Goal: Transaction & Acquisition: Purchase product/service

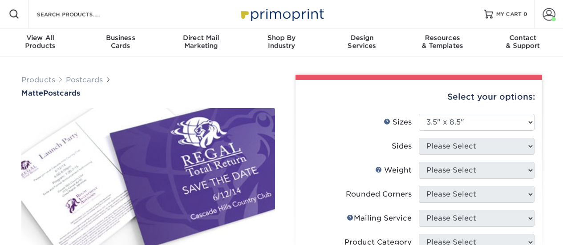
select select "3.50x8.50"
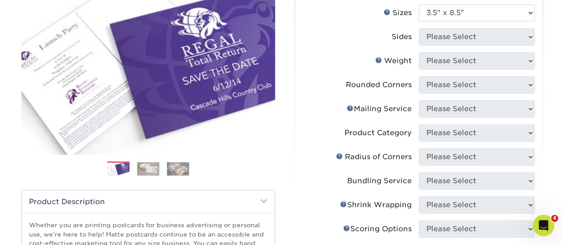
scroll to position [89, 0]
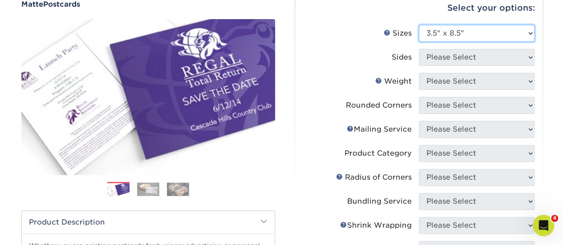
click at [461, 27] on select "Please Select 1.5" x 7" 2" x 4" 2" x 6" 2" x 7" 2" x 8" 2.12" x 5.5" 2.125" x 5…" at bounding box center [477, 33] width 116 height 17
click at [419, 25] on select "Please Select 1.5" x 7" 2" x 4" 2" x 6" 2" x 7" 2" x 8" 2.12" x 5.5" 2.125" x 5…" at bounding box center [477, 33] width 116 height 17
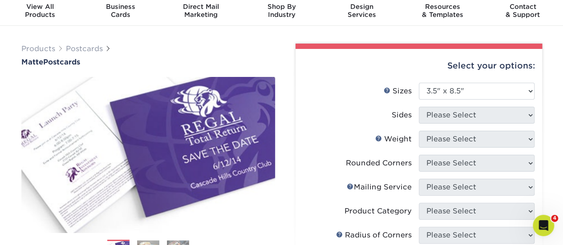
scroll to position [0, 0]
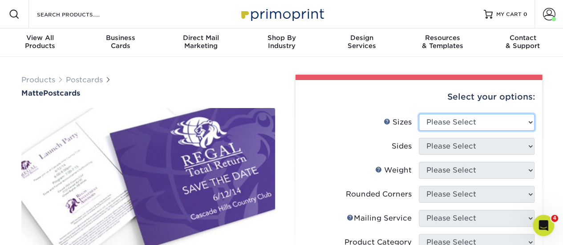
click at [483, 126] on select "Please Select 1.5" x 7" 2" x 4" 2" x 6" 2" x 7" 2" x 8" 2.12" x 5.5" 2.125" x 5…" at bounding box center [477, 122] width 116 height 17
select select "3.50x8.50"
click at [419, 114] on select "Please Select 1.5" x 7" 2" x 4" 2" x 6" 2" x 7" 2" x 8" 2.12" x 5.5" 2.125" x 5…" at bounding box center [477, 122] width 116 height 17
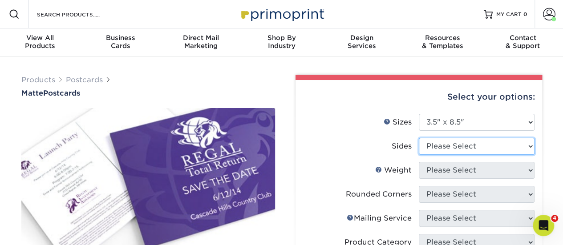
click at [483, 143] on select "Please Select Print Both Sides Print Front Only" at bounding box center [477, 146] width 116 height 17
select select "13abbda7-1d64-4f25-8bb2-c179b224825d"
click at [419, 138] on select "Please Select Print Both Sides Print Front Only" at bounding box center [477, 146] width 116 height 17
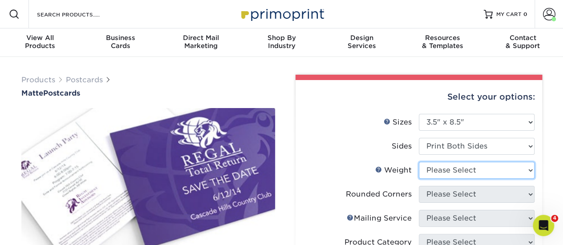
click at [470, 173] on select "Please Select 16PT 14PT" at bounding box center [477, 170] width 116 height 17
select select "14PT"
click at [419, 162] on select "Please Select 16PT 14PT" at bounding box center [477, 170] width 116 height 17
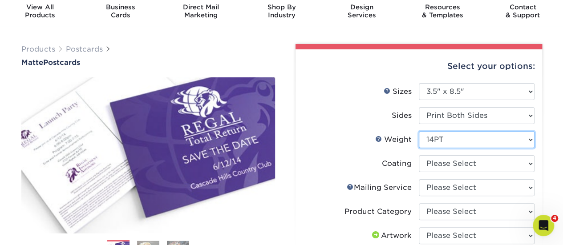
scroll to position [44, 0]
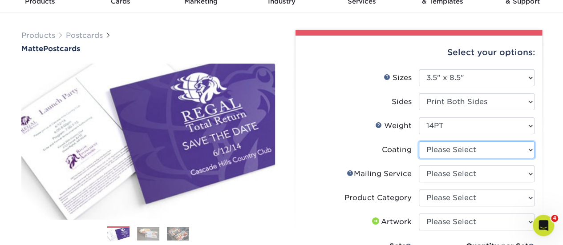
click at [487, 149] on select at bounding box center [477, 149] width 116 height 17
select select "121bb7b5-3b4d-429f-bd8d-bbf80e953313"
click at [419, 141] on select at bounding box center [477, 149] width 116 height 17
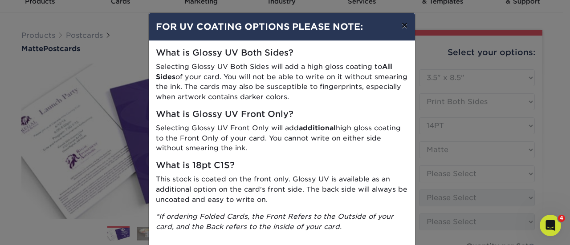
click at [400, 25] on button "×" at bounding box center [404, 25] width 20 height 25
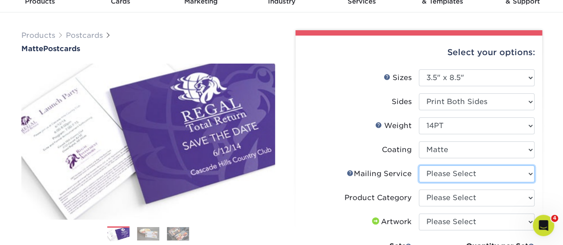
click at [497, 175] on select "Please Select No Direct Mailing Service No, I will mail/stamp/imprint Direct Ma…" at bounding box center [477, 174] width 116 height 17
select select "3e5e9bdd-d78a-4c28-a41d-fe1407925ca6"
click at [419, 166] on select "Please Select No Direct Mailing Service No, I will mail/stamp/imprint Direct Ma…" at bounding box center [477, 174] width 116 height 17
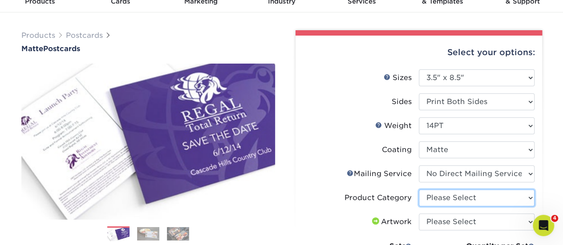
click at [439, 202] on select "Please Select Postcards" at bounding box center [477, 198] width 116 height 17
select select "9b7272e0-d6c8-4c3c-8e97-d3a1bcdab858"
click at [419, 190] on select "Please Select Postcards" at bounding box center [477, 198] width 116 height 17
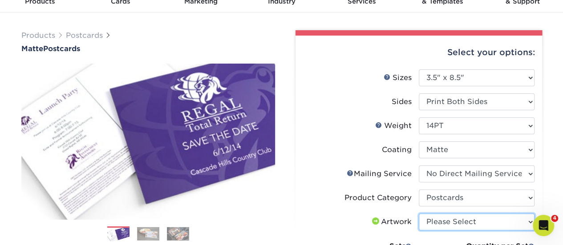
click at [464, 218] on select "Please Select I will upload files I need a design - $150" at bounding box center [477, 222] width 116 height 17
select select "upload"
click at [419, 214] on select "Please Select I will upload files I need a design - $150" at bounding box center [477, 222] width 116 height 17
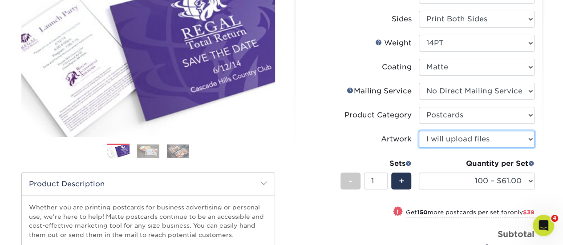
scroll to position [133, 0]
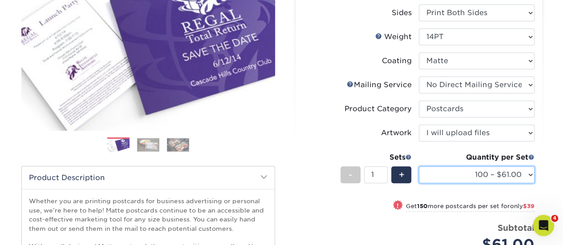
click at [480, 174] on select "100 – $61.00 250 – $100.00 500 – $138.00 1000 – $160.00 2500 – $265.00 5000 – $…" at bounding box center [477, 174] width 116 height 17
select select "1000 – $160.00"
click at [419, 166] on select "100 – $61.00 250 – $100.00 500 – $138.00 1000 – $160.00 2500 – $265.00 5000 – $…" at bounding box center [477, 174] width 116 height 17
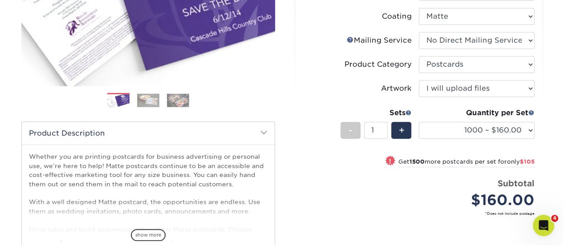
scroll to position [267, 0]
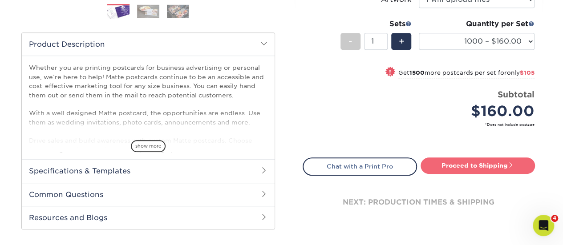
click at [442, 166] on link "Proceed to Shipping" at bounding box center [477, 166] width 114 height 16
type input "Set 1"
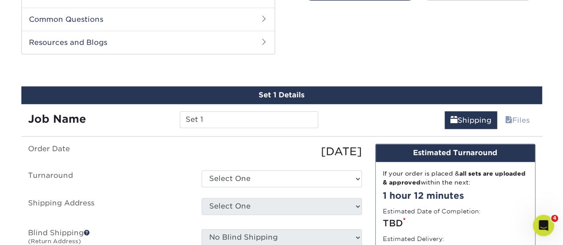
scroll to position [452, 0]
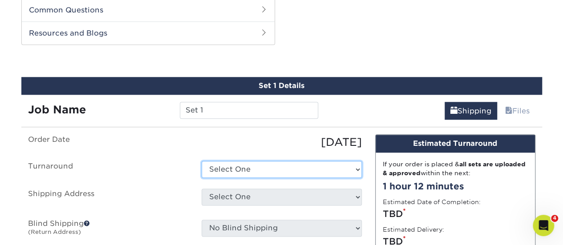
click at [223, 166] on select "Select One 2-4 Business Days 2 Day Next Business Day" at bounding box center [282, 169] width 160 height 17
select select "a3679bbf-0726-4f8f-a4a6-38be096dc4f0"
click at [202, 161] on select "Select One 2-4 Business Days 2 Day Next Business Day" at bounding box center [282, 169] width 160 height 17
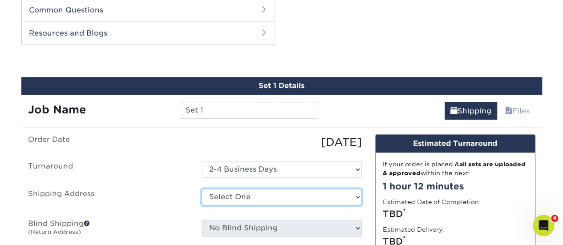
click at [259, 194] on select "Select One self + Add New Address" at bounding box center [282, 197] width 160 height 17
select select "121363"
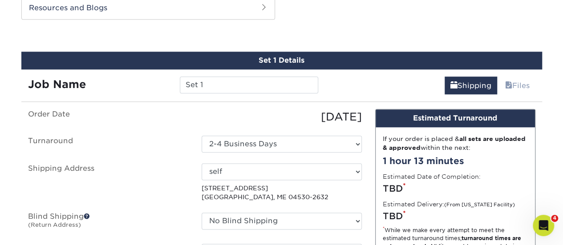
scroll to position [496, 0]
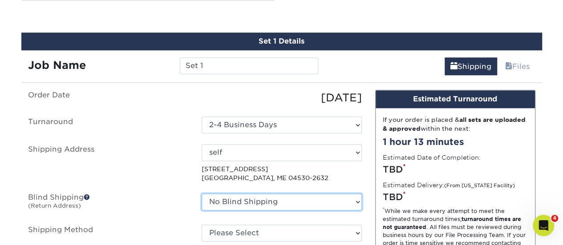
click at [240, 199] on select "No Blind Shipping self + Add New Address" at bounding box center [282, 202] width 160 height 17
click at [142, 156] on label "Shipping Address" at bounding box center [108, 163] width 174 height 39
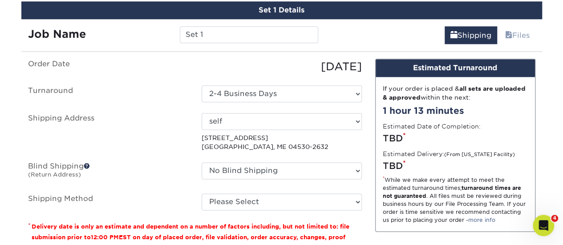
scroll to position [541, 0]
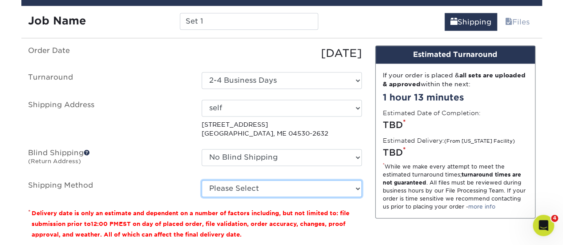
click at [224, 186] on select "Please Select Ground Shipping (+$25.59) 3 Day Shipping Service (+$34.34) 2 Day …" at bounding box center [282, 188] width 160 height 17
select select "03"
click at [202, 180] on select "Please Select Ground Shipping (+$25.59) 3 Day Shipping Service (+$34.34) 2 Day …" at bounding box center [282, 188] width 160 height 17
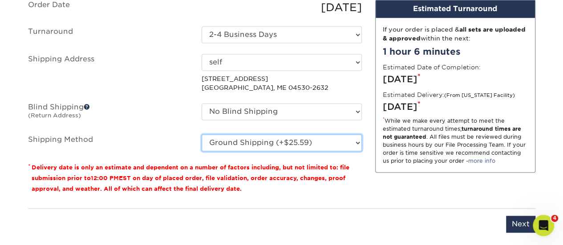
scroll to position [585, 0]
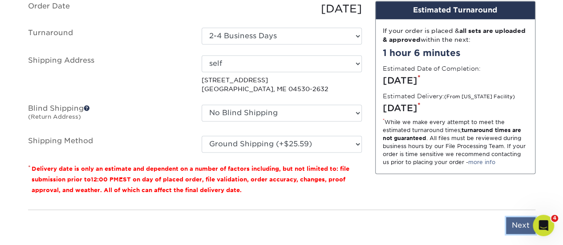
click at [523, 221] on input "Next" at bounding box center [520, 225] width 29 height 17
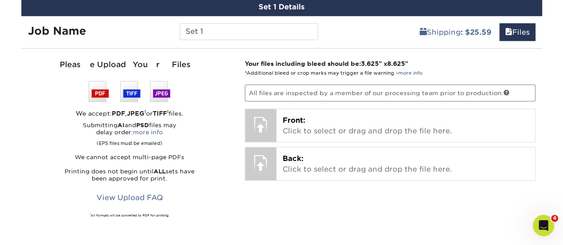
scroll to position [541, 0]
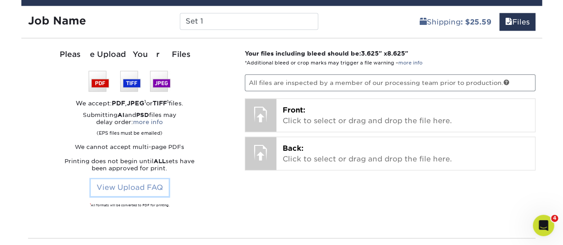
click at [150, 185] on link "View Upload FAQ" at bounding box center [130, 187] width 78 height 17
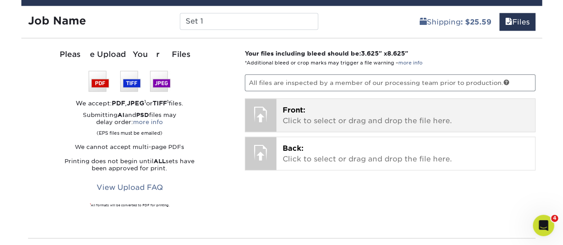
click at [264, 112] on div at bounding box center [260, 114] width 31 height 31
click at [308, 116] on p "Front: Click to select or drag and drop the file here." at bounding box center [406, 115] width 246 height 21
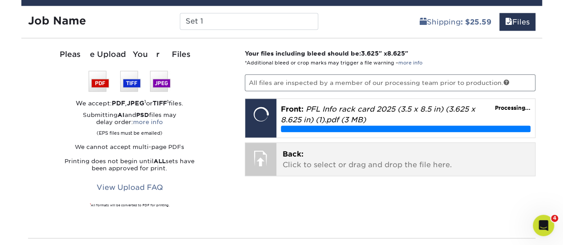
click at [275, 151] on div at bounding box center [260, 158] width 31 height 31
click at [262, 153] on div at bounding box center [260, 158] width 31 height 31
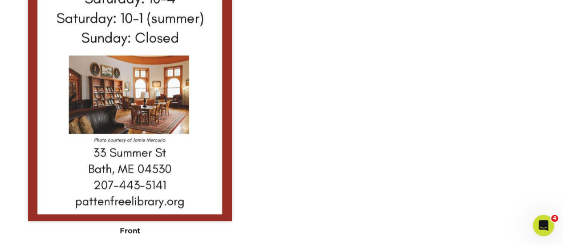
scroll to position [986, 0]
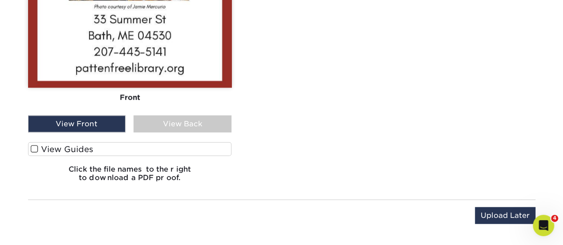
click at [61, 142] on label "View Guides" at bounding box center [130, 149] width 204 height 14
click at [0, 0] on input "View Guides" at bounding box center [0, 0] width 0 height 0
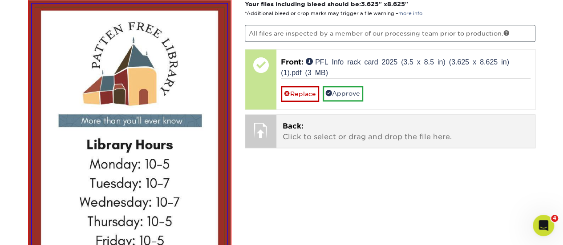
scroll to position [545, 0]
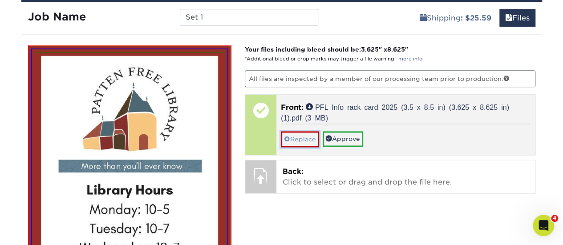
click at [300, 131] on link "Replace" at bounding box center [300, 139] width 38 height 16
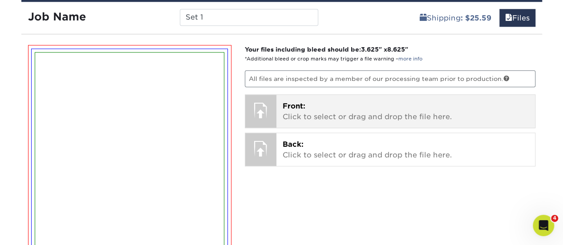
click at [256, 112] on div at bounding box center [260, 110] width 31 height 31
click at [300, 105] on span "Front:" at bounding box center [294, 106] width 23 height 8
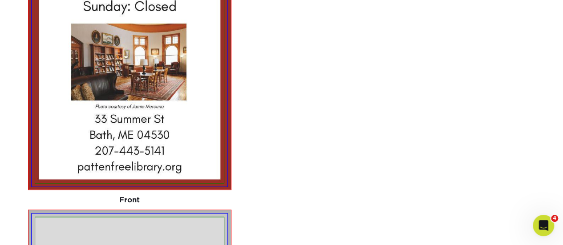
scroll to position [945, 0]
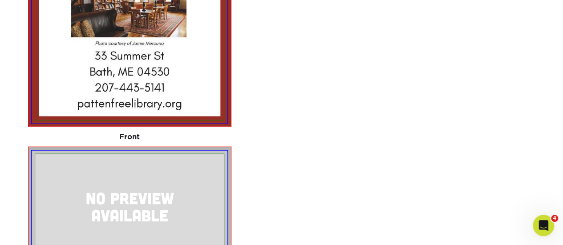
click at [119, 198] on img at bounding box center [129, 206] width 189 height 105
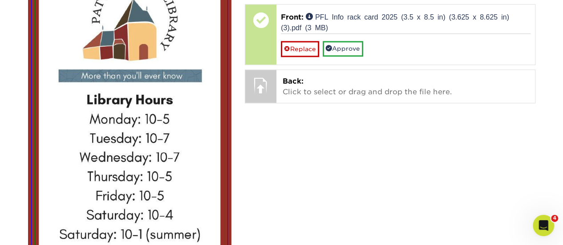
scroll to position [634, 0]
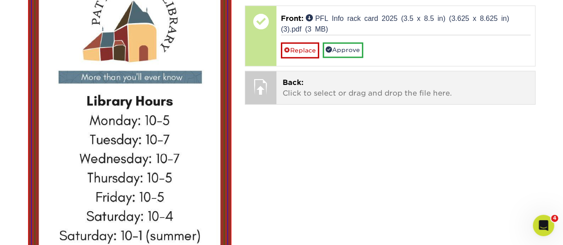
click at [297, 79] on span "Back:" at bounding box center [293, 82] width 21 height 8
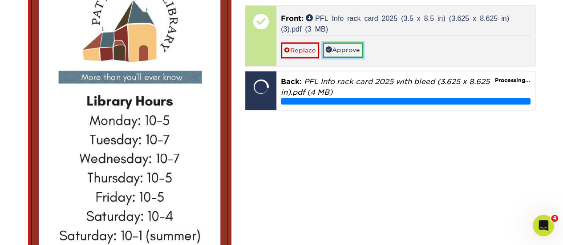
click at [350, 46] on link "Approve" at bounding box center [343, 49] width 40 height 15
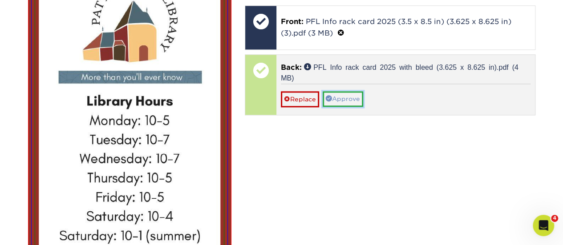
click at [355, 91] on link "Approve" at bounding box center [343, 98] width 40 height 15
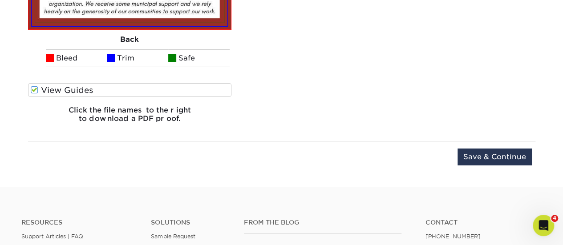
scroll to position [1557, 0]
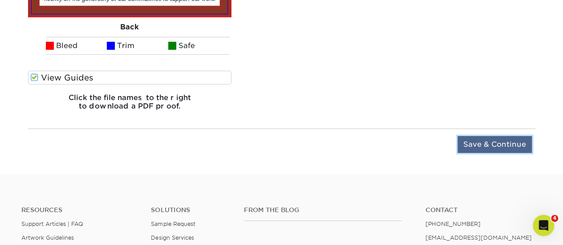
click at [494, 142] on input "Save & Continue" at bounding box center [494, 144] width 74 height 17
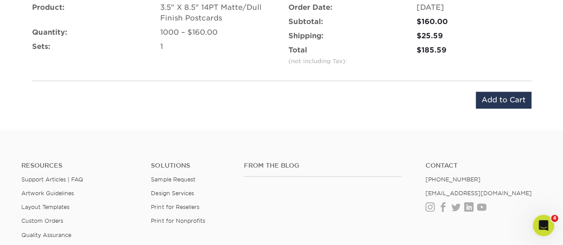
scroll to position [534, 0]
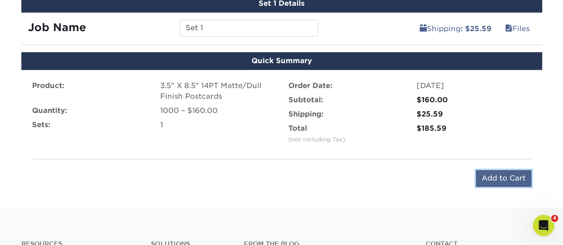
click at [502, 178] on input "Add to Cart" at bounding box center [504, 178] width 56 height 17
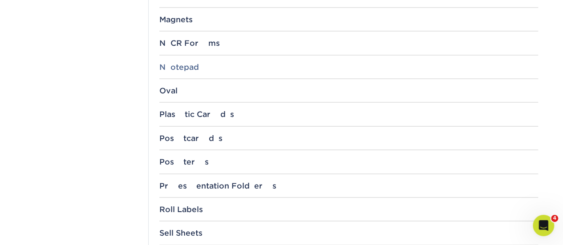
scroll to position [845, 0]
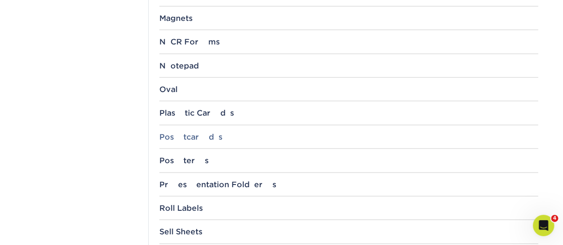
click at [207, 133] on div "Postcards" at bounding box center [348, 137] width 379 height 9
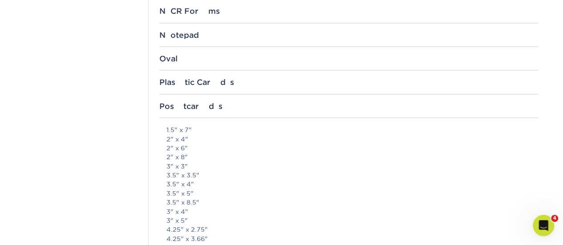
scroll to position [890, 0]
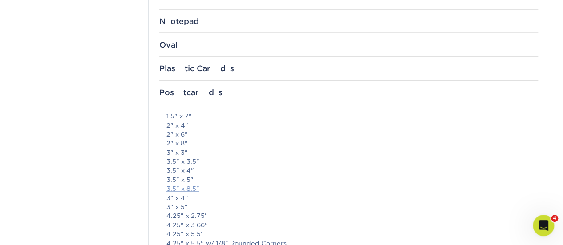
click at [182, 185] on link "3.5" x 8.5"" at bounding box center [182, 188] width 33 height 7
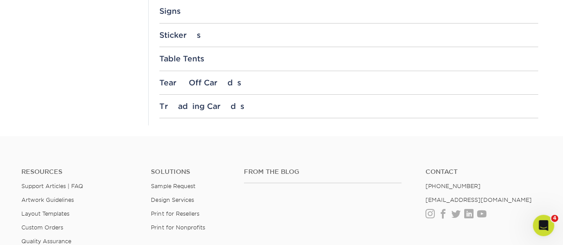
scroll to position [1423, 0]
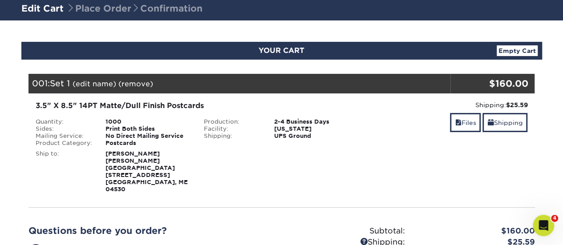
scroll to position [178, 0]
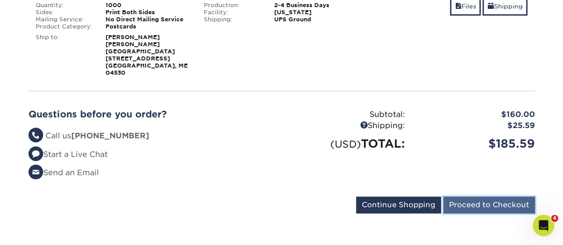
click at [491, 197] on input "Proceed to Checkout" at bounding box center [489, 205] width 92 height 17
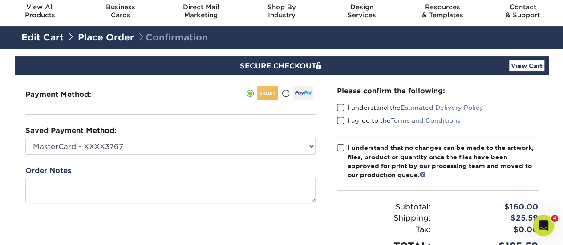
scroll to position [44, 0]
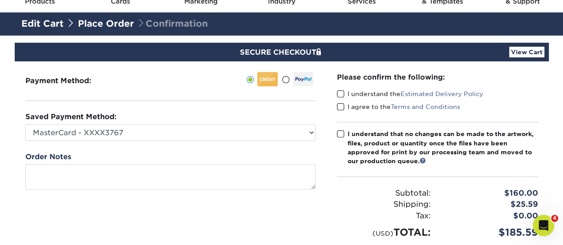
click at [343, 90] on span at bounding box center [341, 94] width 8 height 8
click at [0, 0] on input "I understand the Estimated Delivery Policy" at bounding box center [0, 0] width 0 height 0
click at [338, 105] on span at bounding box center [341, 107] width 8 height 8
click at [0, 0] on input "I agree to the Terms and Conditions" at bounding box center [0, 0] width 0 height 0
click at [340, 131] on span at bounding box center [341, 134] width 8 height 8
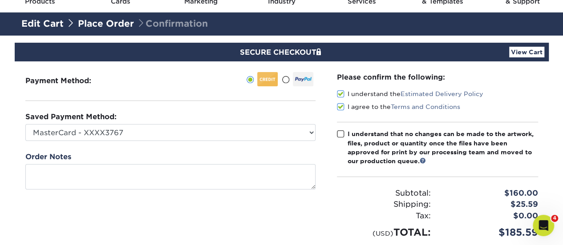
click at [0, 0] on input "I understand that no changes can be made to the artwork, files, product or quan…" at bounding box center [0, 0] width 0 height 0
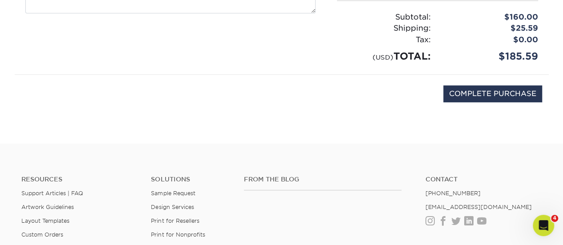
scroll to position [222, 0]
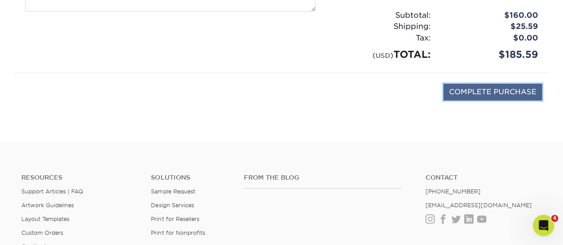
click at [509, 94] on input "COMPLETE PURCHASE" at bounding box center [492, 92] width 99 height 17
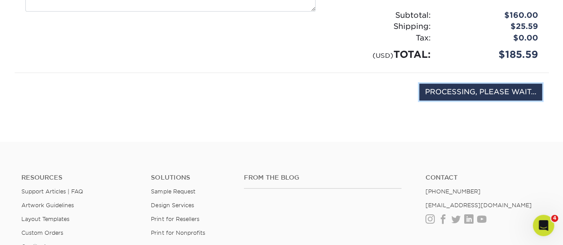
type input "COMPLETE PURCHASE"
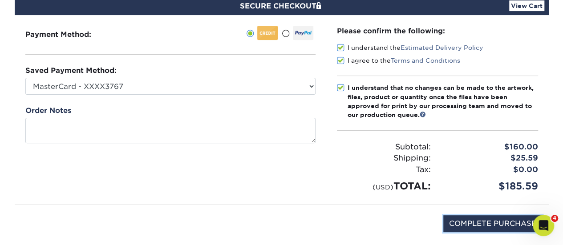
scroll to position [0, 0]
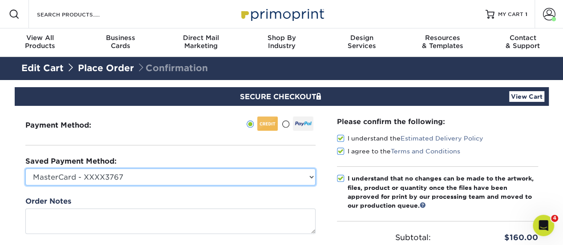
click at [143, 170] on select "MasterCard - XXXX3767 MasterCard - XXXX1727 MasterCard - XXXX3561 New Credit Ca…" at bounding box center [170, 177] width 290 height 17
select select "75305"
click at [25, 169] on select "MasterCard - XXXX3767 MasterCard - XXXX1727 MasterCard - XXXX3561 New Credit Ca…" at bounding box center [170, 177] width 290 height 17
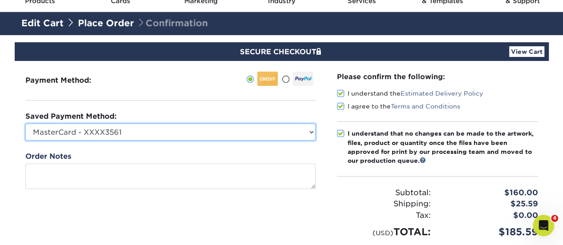
scroll to position [133, 0]
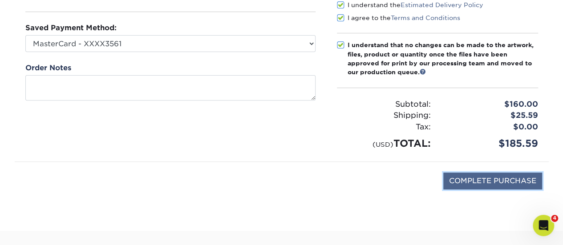
click at [492, 178] on input "COMPLETE PURCHASE" at bounding box center [492, 181] width 99 height 17
type input "PROCESSING, PLEASE WAIT..."
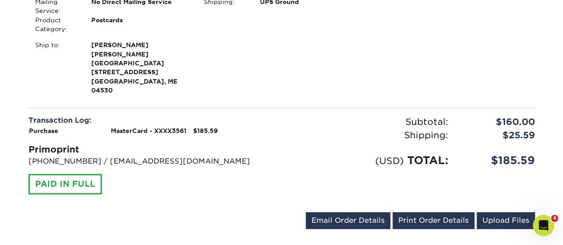
scroll to position [356, 0]
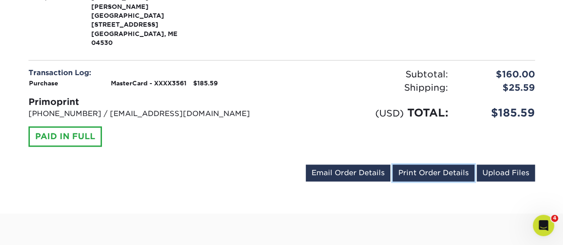
drag, startPoint x: 420, startPoint y: 152, endPoint x: 450, endPoint y: 210, distance: 64.7
click at [421, 165] on link "Print Order Details" at bounding box center [433, 173] width 82 height 17
